Goal: Learn about a topic

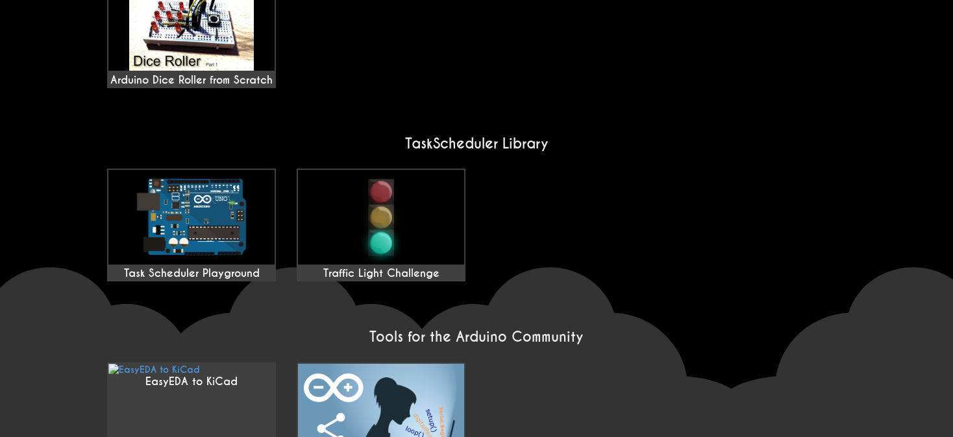
scroll to position [1054, 0]
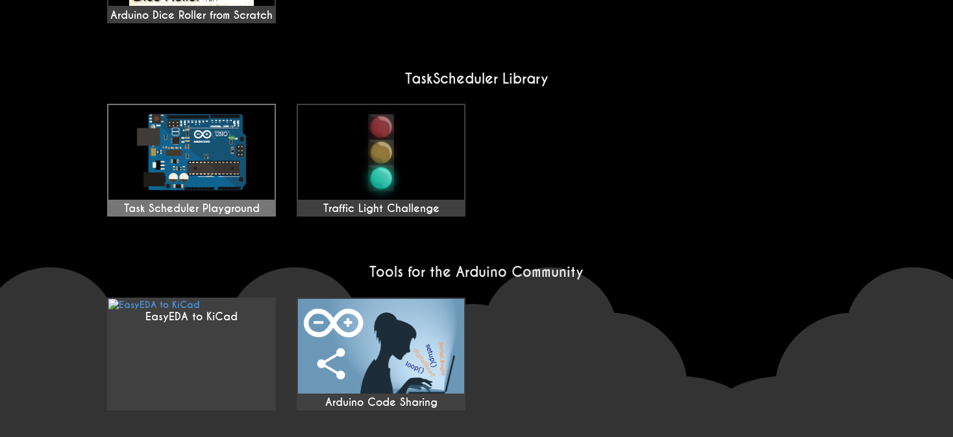
click at [178, 122] on img at bounding box center [191, 152] width 166 height 95
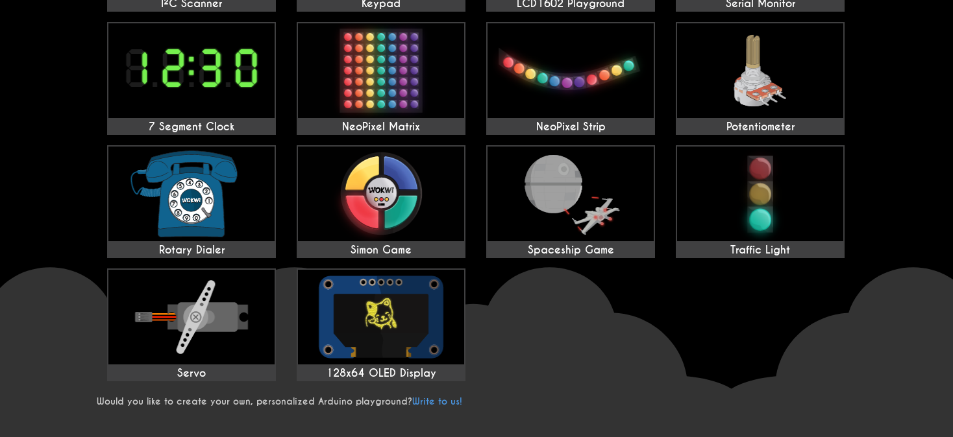
scroll to position [519, 0]
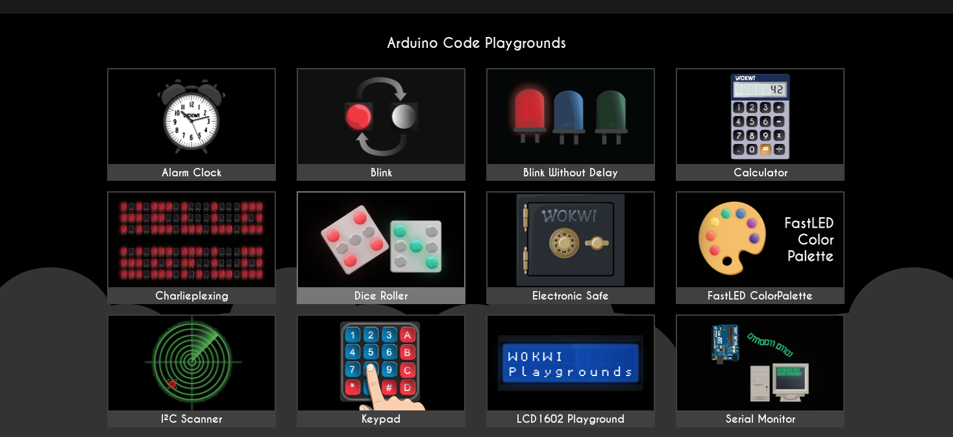
scroll to position [65, 0]
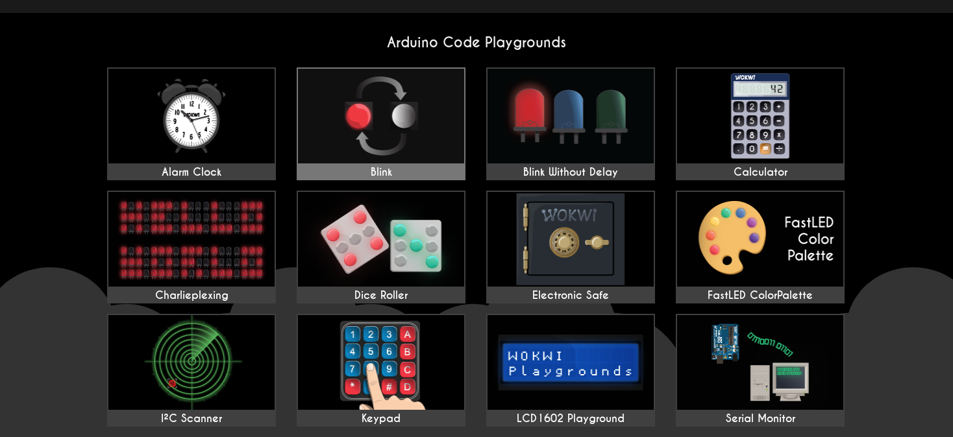
click at [384, 141] on img at bounding box center [381, 116] width 166 height 95
